Goal: Find specific page/section: Find specific page/section

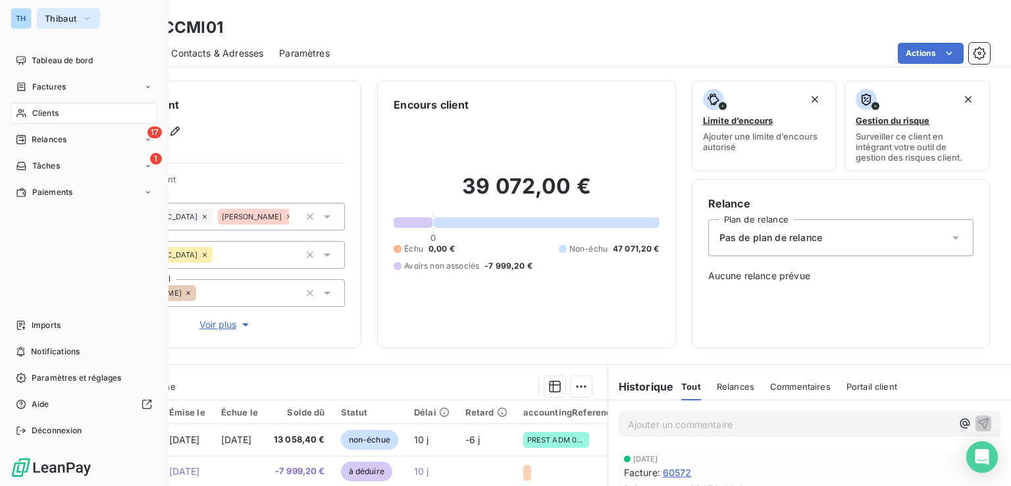
click at [68, 16] on span "Thibaut" at bounding box center [61, 18] width 32 height 11
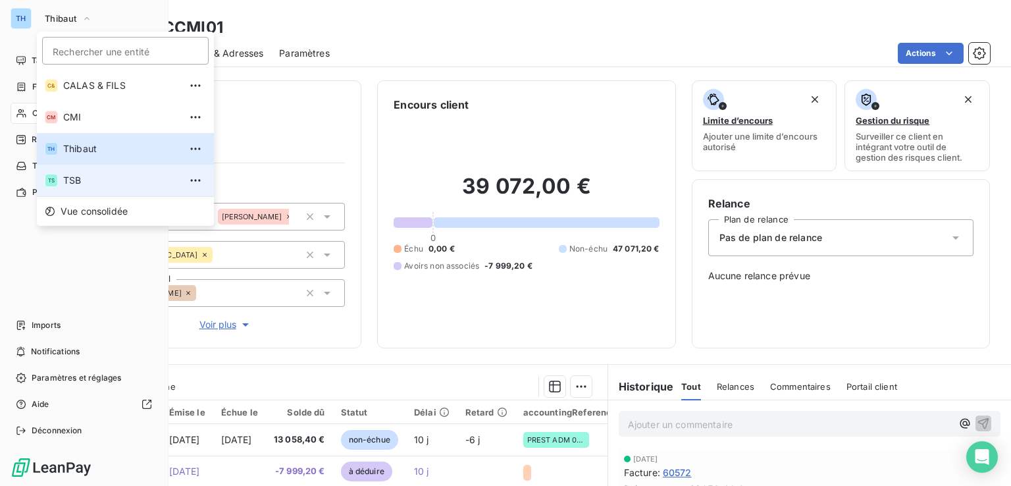
click at [71, 178] on span "TSB" at bounding box center [121, 180] width 116 height 13
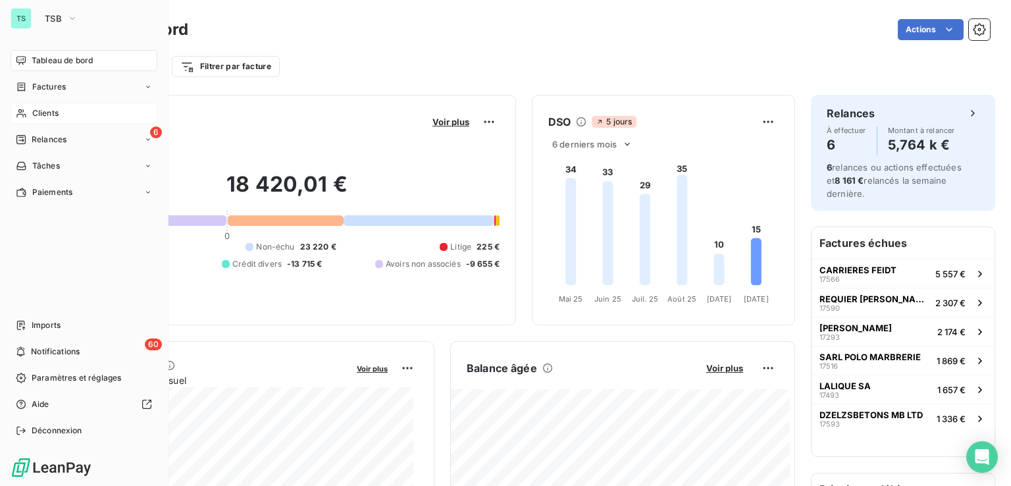
click at [49, 108] on span "Clients" at bounding box center [45, 113] width 26 height 12
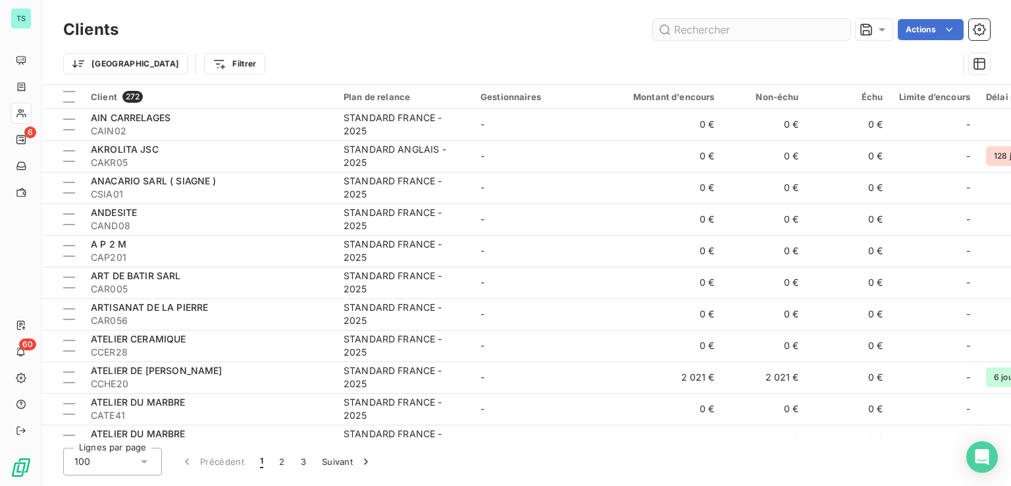
click at [711, 34] on input "text" at bounding box center [751, 29] width 197 height 21
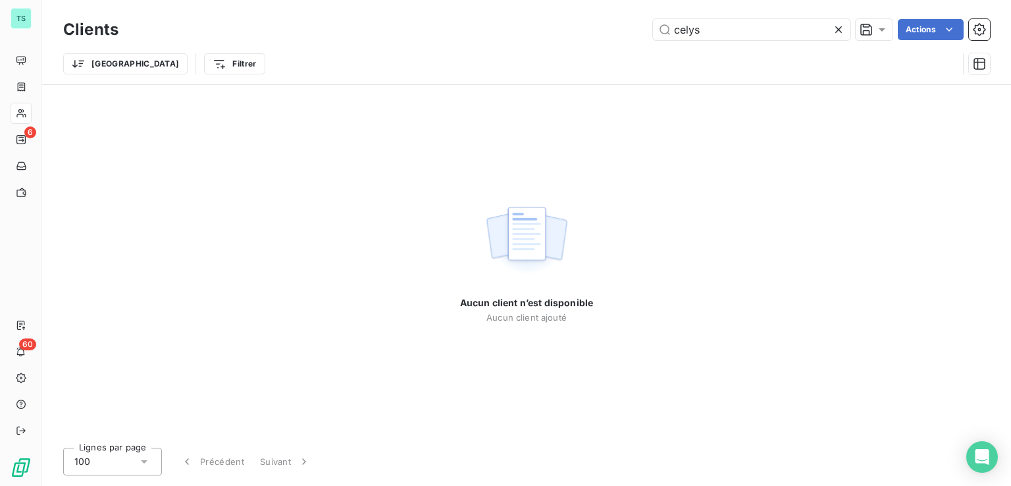
drag, startPoint x: 712, startPoint y: 31, endPoint x: 608, endPoint y: 27, distance: 104.1
click at [613, 27] on div "celys Actions" at bounding box center [562, 29] width 856 height 21
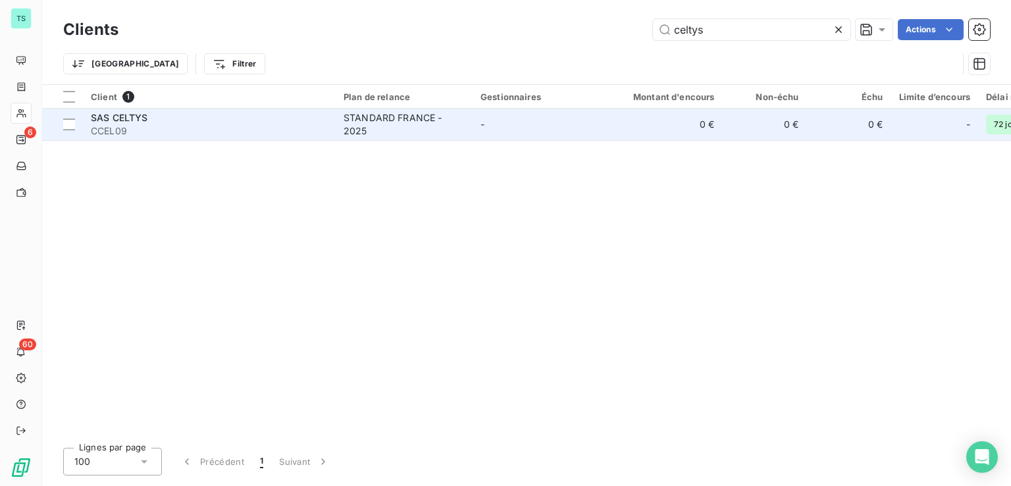
type input "celtys"
click at [259, 126] on span "CCEL09" at bounding box center [209, 130] width 237 height 13
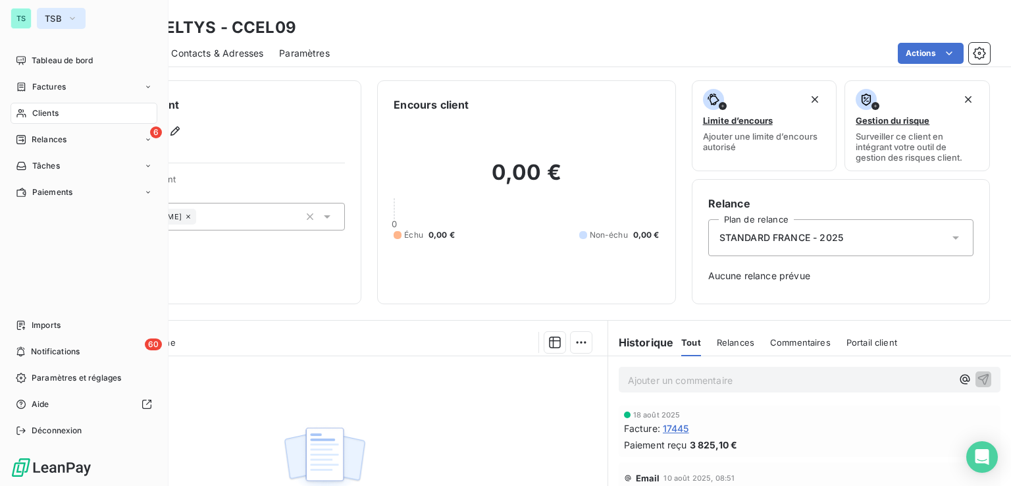
click at [57, 18] on span "TSB" at bounding box center [53, 18] width 17 height 11
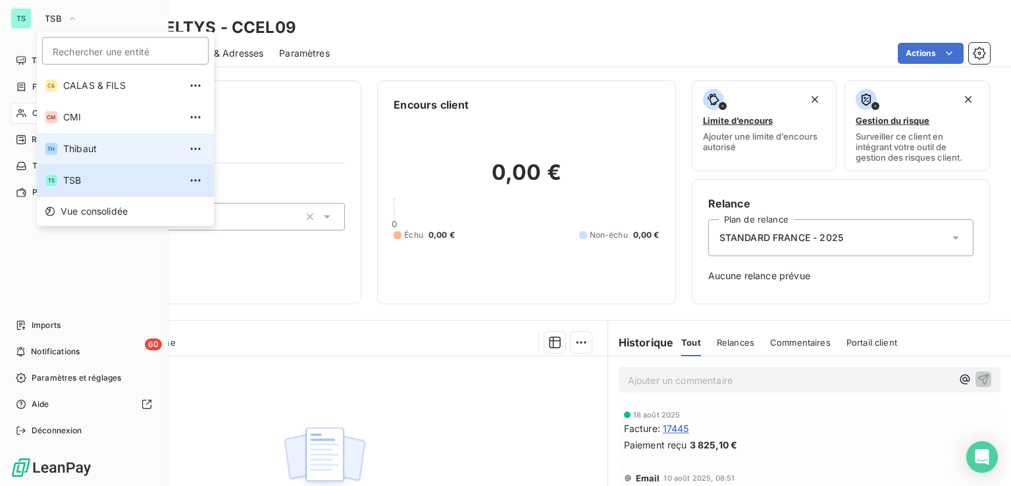
click at [78, 147] on span "Thibaut" at bounding box center [121, 148] width 116 height 13
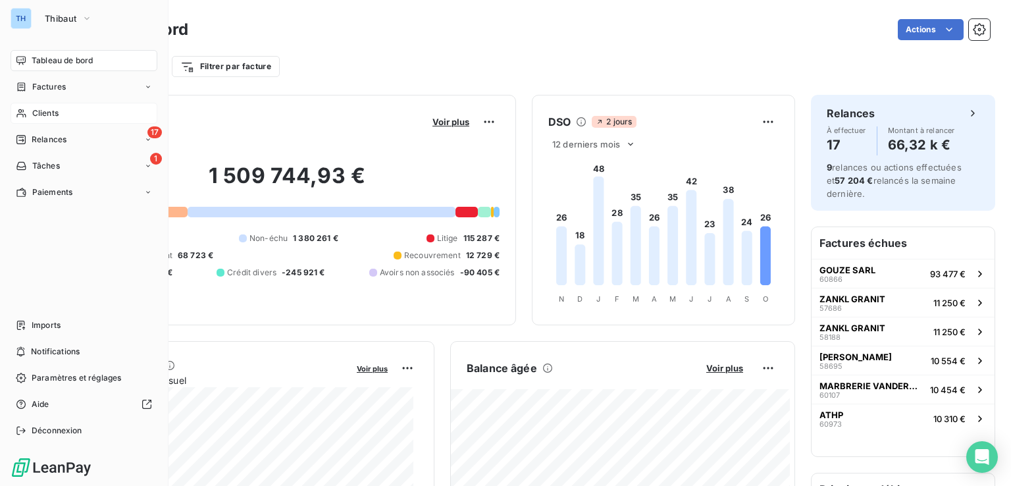
click at [52, 115] on span "Clients" at bounding box center [45, 113] width 26 height 12
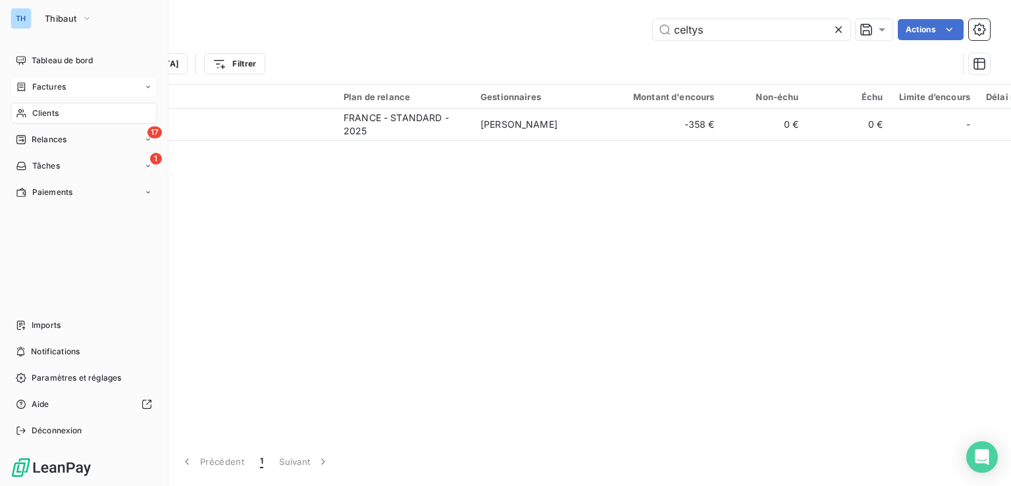
click at [51, 88] on span "Factures" at bounding box center [49, 87] width 34 height 12
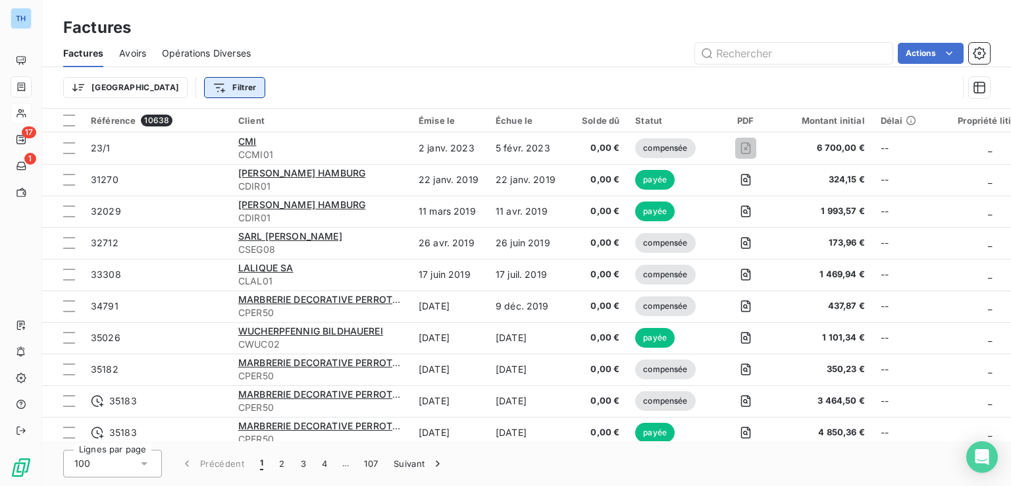
click at [166, 80] on html "TH 17 1 Factures Factures Avoirs Opérations Diverses Actions Trier Filtrer Réfé…" at bounding box center [505, 243] width 1011 height 486
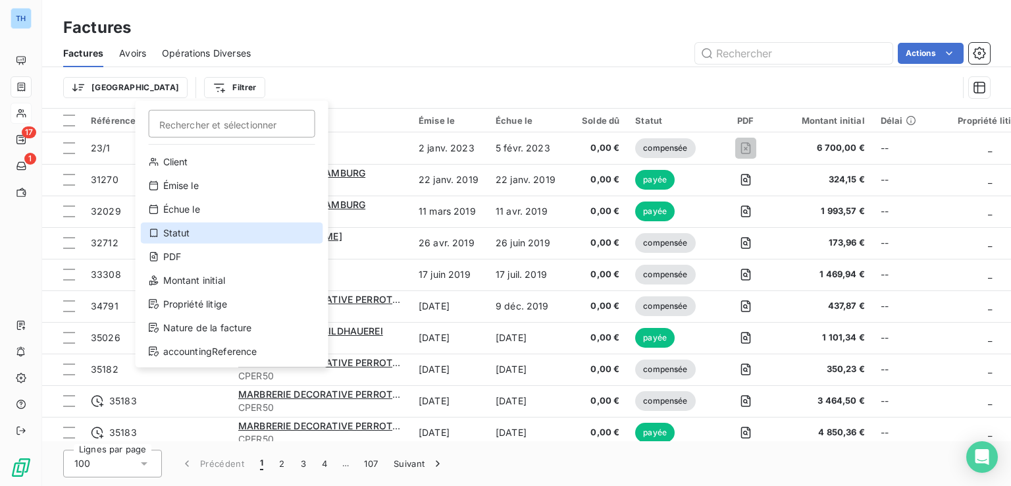
click at [190, 230] on div "Statut" at bounding box center [232, 232] width 182 height 21
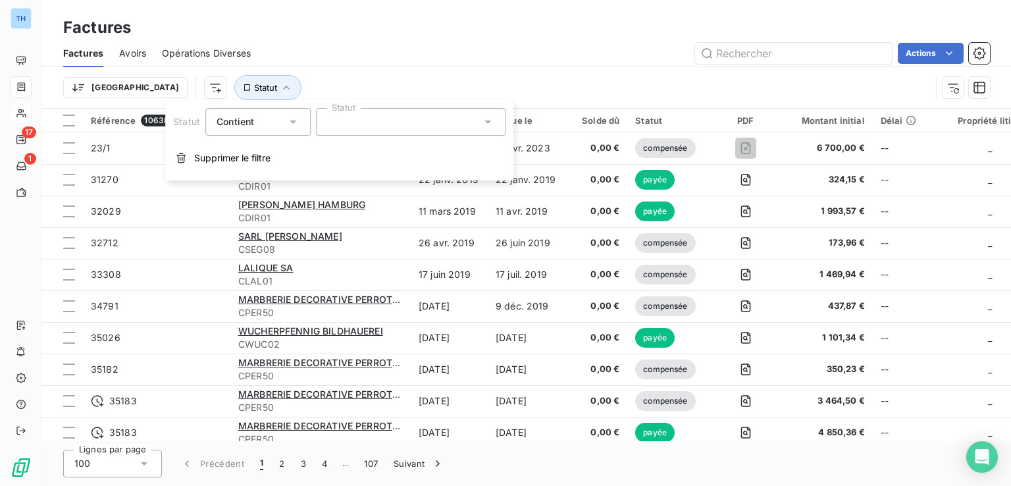
click at [363, 116] on div at bounding box center [411, 122] width 190 height 28
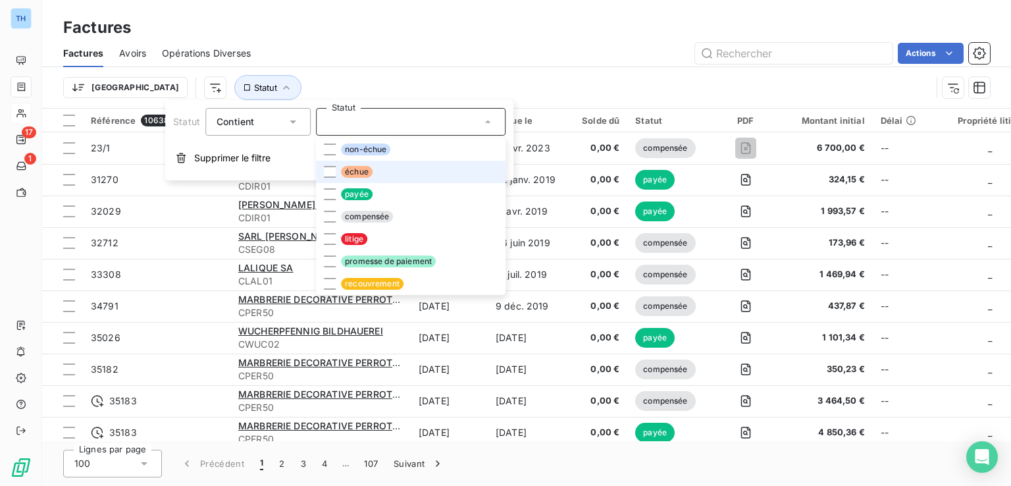
click at [353, 175] on span "échue" at bounding box center [357, 172] width 32 height 12
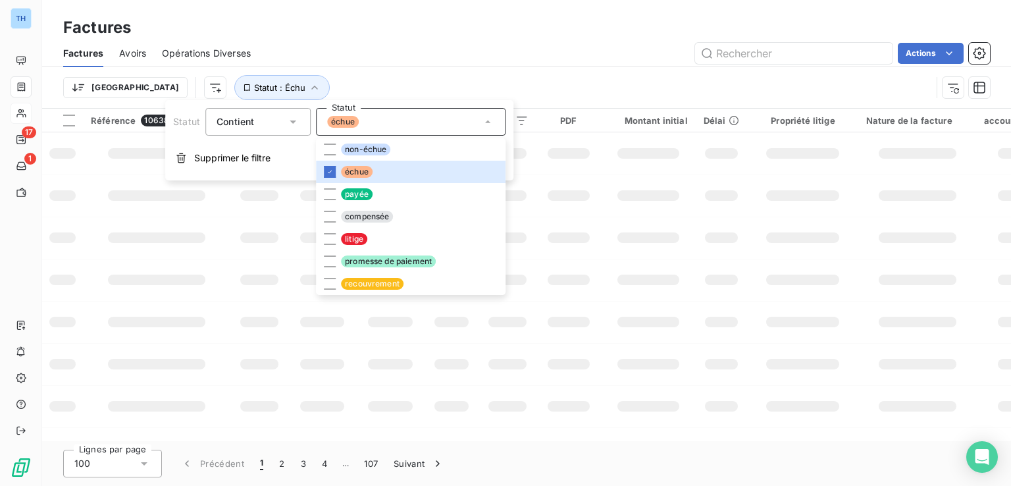
click at [542, 24] on div "Factures" at bounding box center [526, 28] width 969 height 24
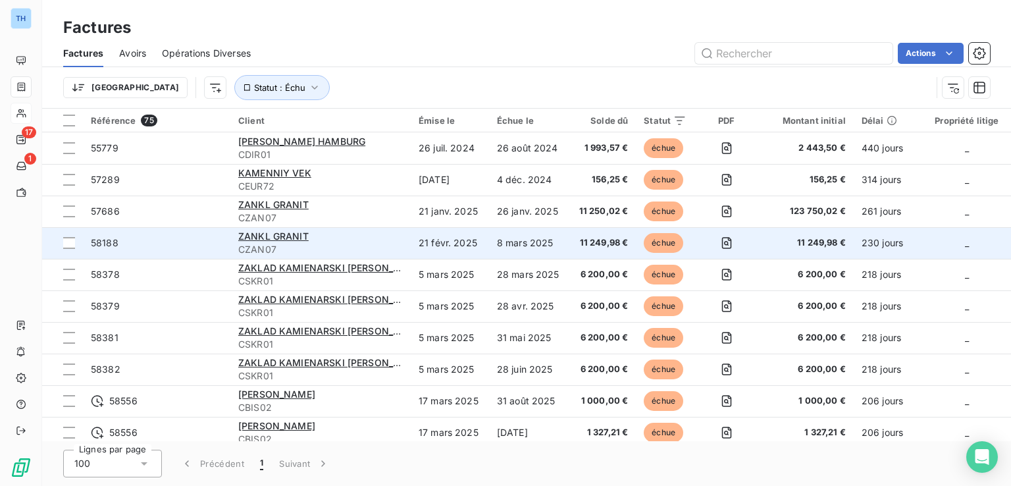
click at [339, 240] on div "ZANKL GRANIT" at bounding box center [320, 236] width 165 height 13
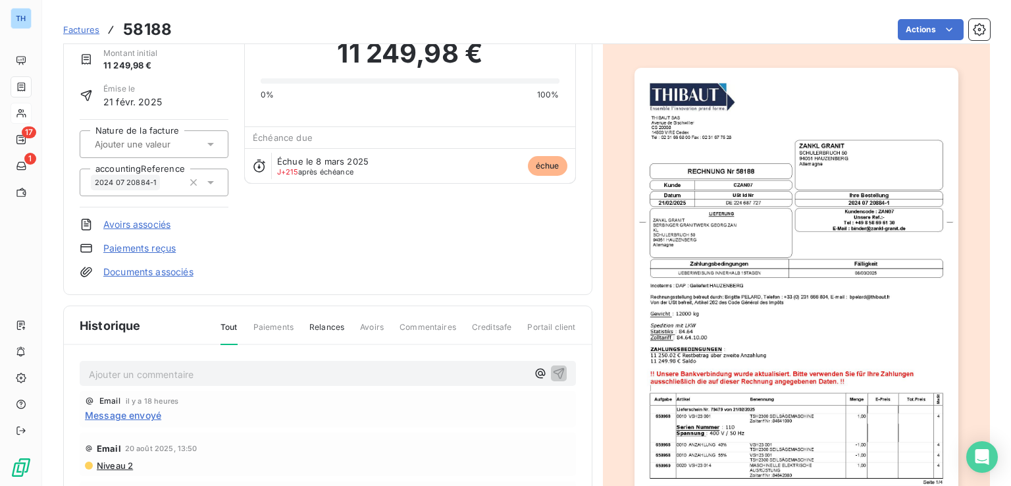
scroll to position [199, 0]
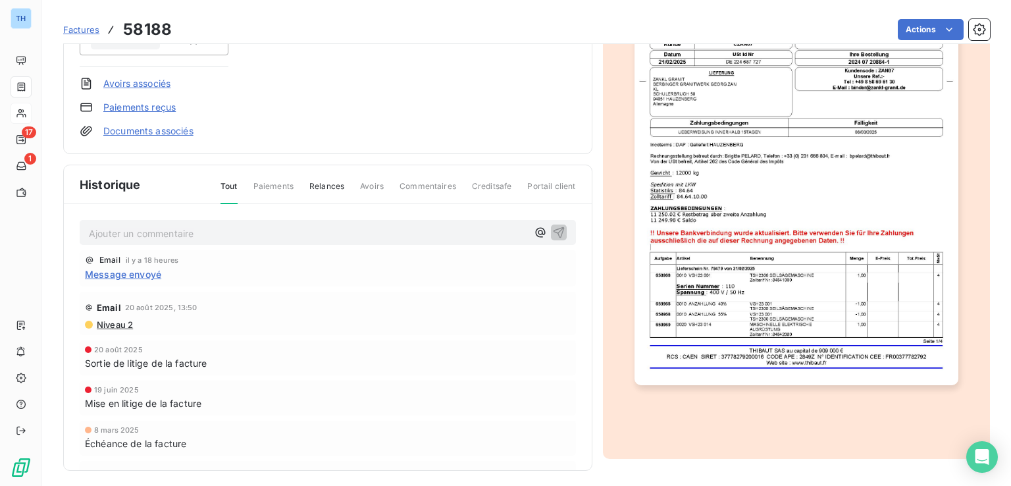
click at [133, 274] on span "Message envoyé" at bounding box center [123, 274] width 76 height 14
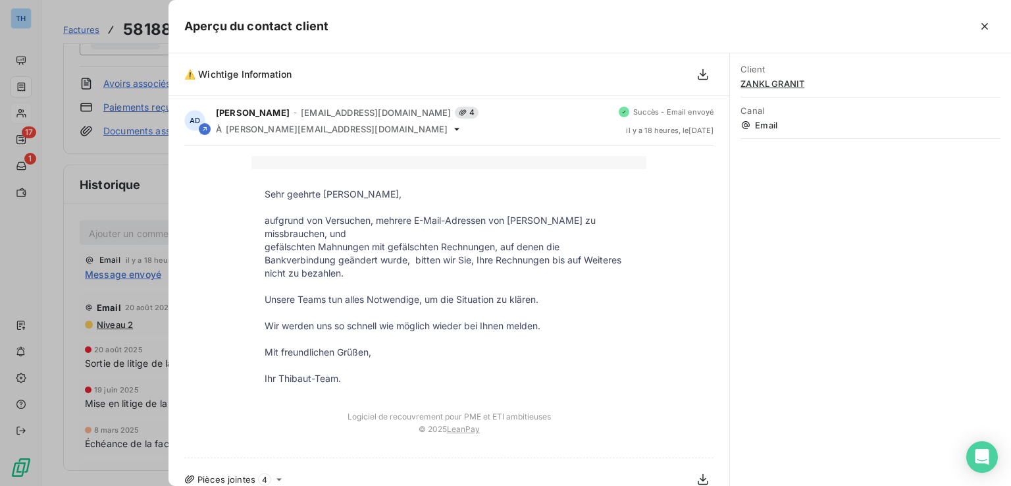
click at [42, 224] on div at bounding box center [505, 243] width 1011 height 486
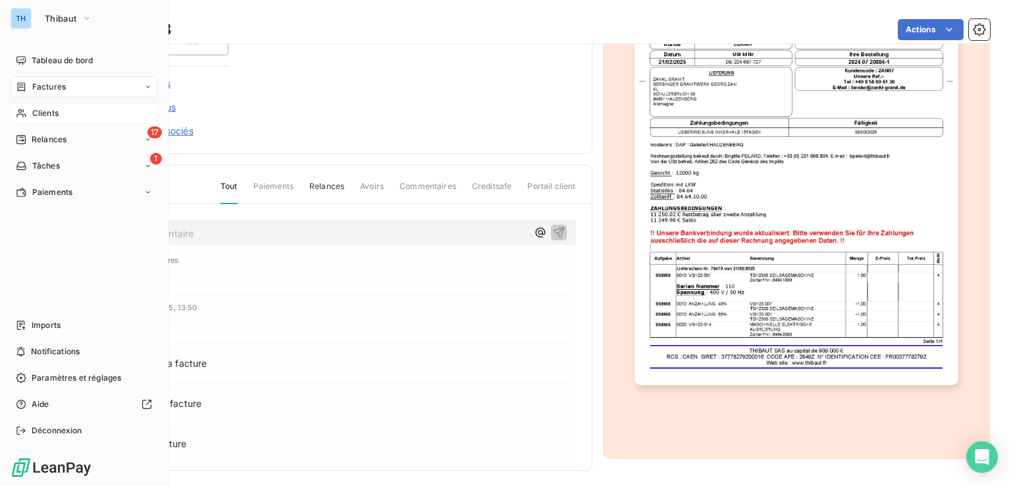
click at [40, 82] on span "Factures" at bounding box center [49, 87] width 34 height 12
click at [43, 114] on span "Factures" at bounding box center [49, 113] width 34 height 12
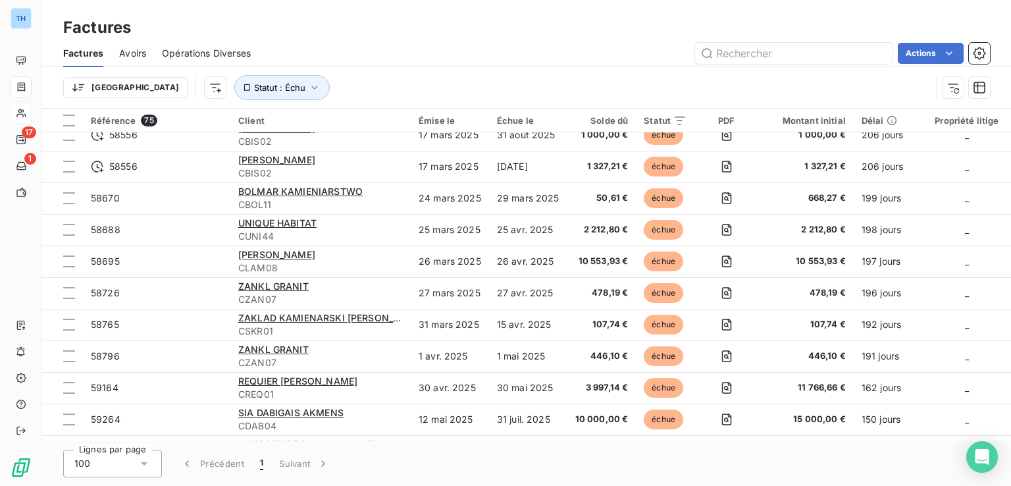
scroll to position [329, 0]
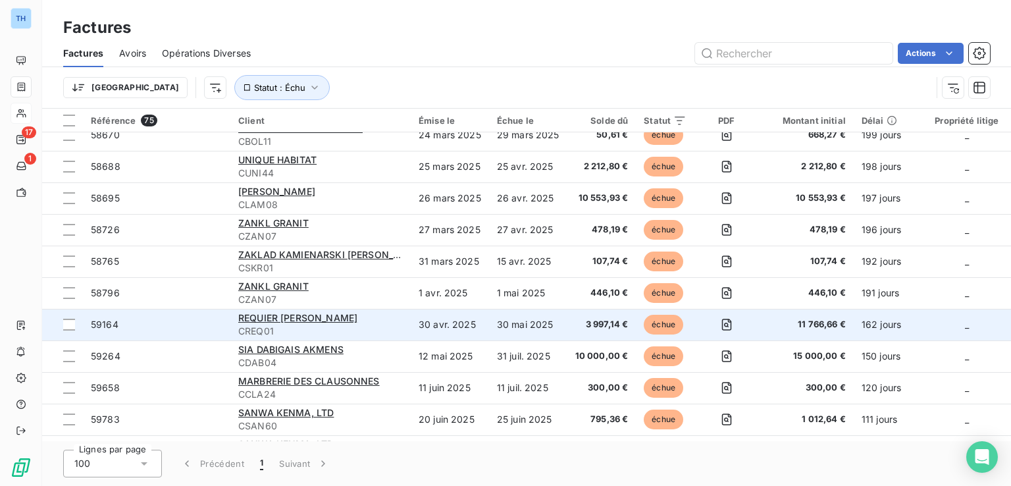
click at [351, 322] on div "REQUIER [PERSON_NAME]" at bounding box center [320, 317] width 165 height 13
